Goal: Information Seeking & Learning: Learn about a topic

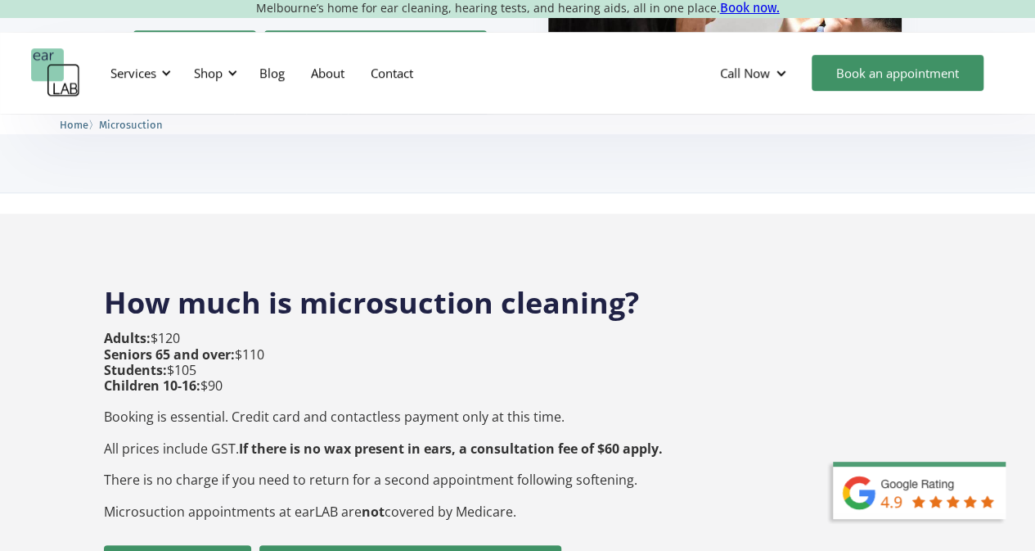
scroll to position [502, 0]
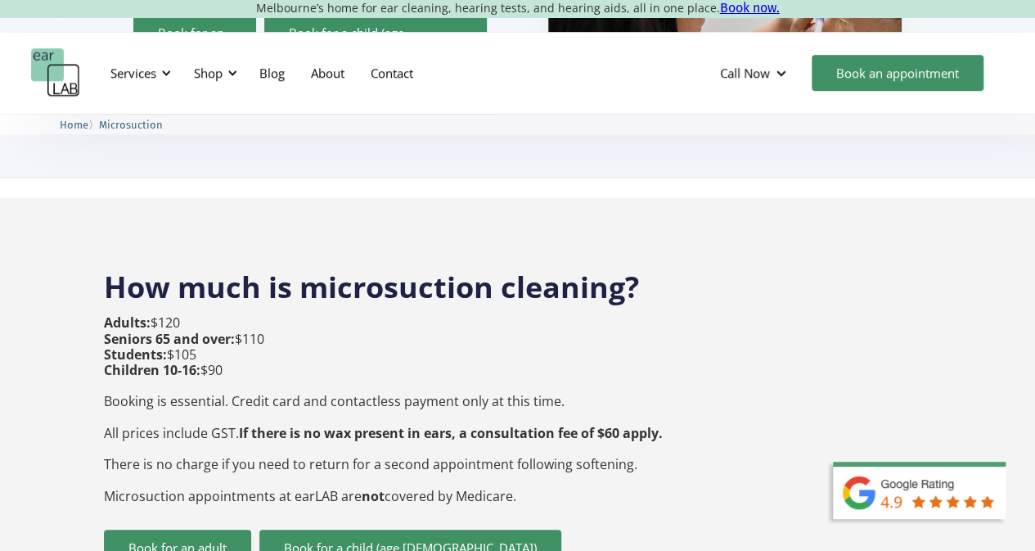
click at [1034, 541] on img at bounding box center [928, 506] width 213 height 90
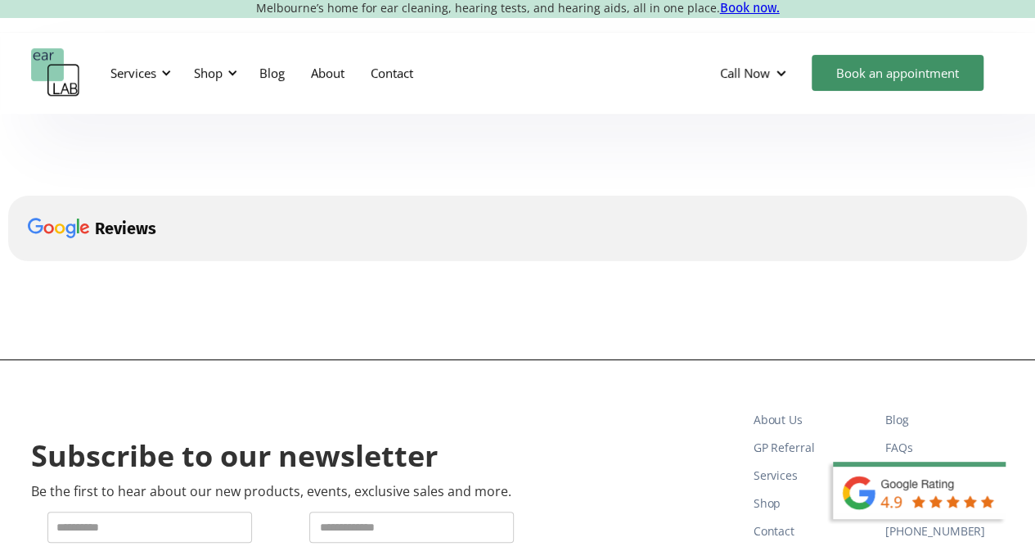
click at [1033, 541] on img at bounding box center [928, 506] width 213 height 90
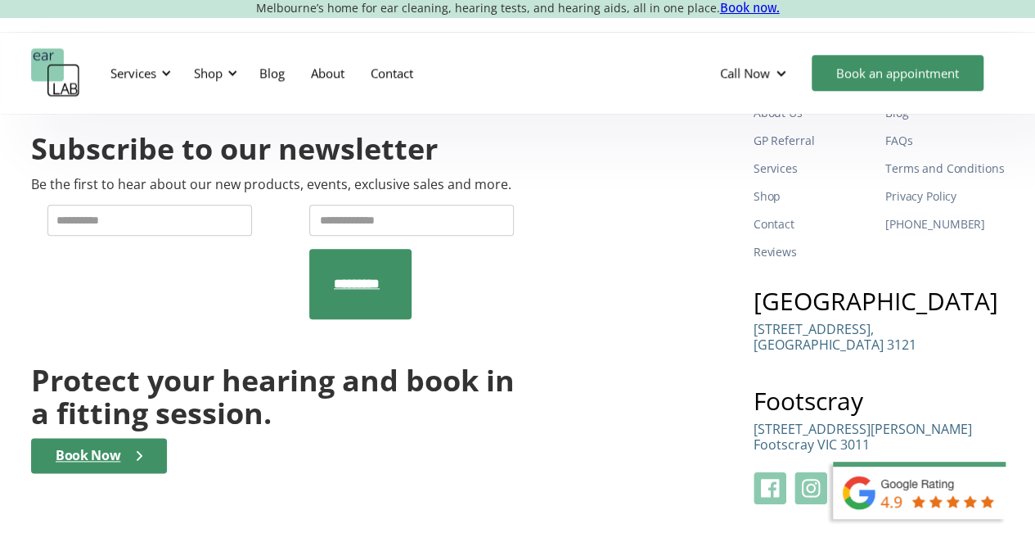
scroll to position [842, 0]
